Goal: Transaction & Acquisition: Purchase product/service

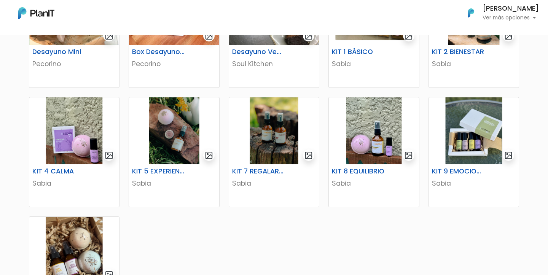
scroll to position [525, 0]
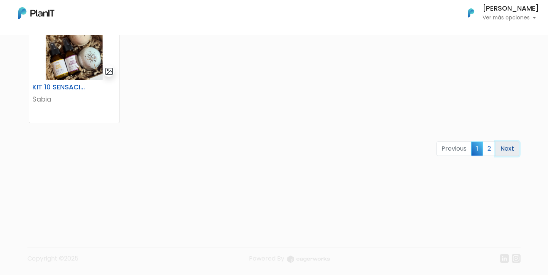
click at [507, 151] on link "Next" at bounding box center [508, 149] width 24 height 14
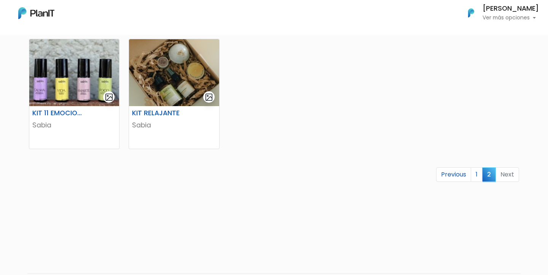
scroll to position [167, 0]
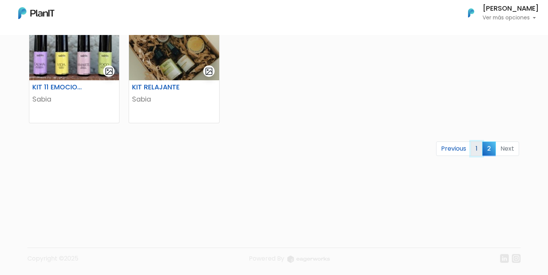
click at [474, 149] on link "1" at bounding box center [477, 149] width 12 height 14
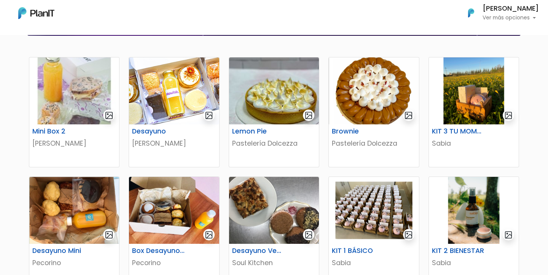
scroll to position [116, 0]
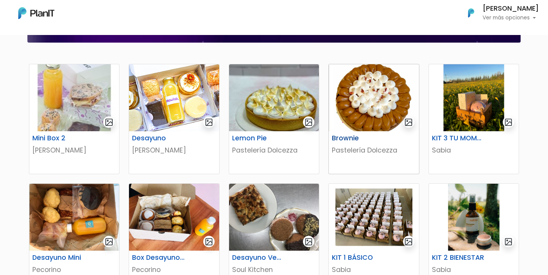
click at [349, 137] on h6 "Brownie" at bounding box center [358, 138] width 62 height 8
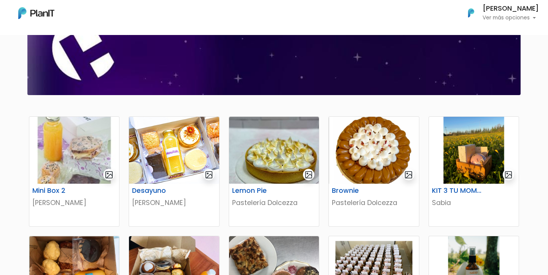
scroll to position [64, 0]
